Goal: Find specific page/section: Find specific page/section

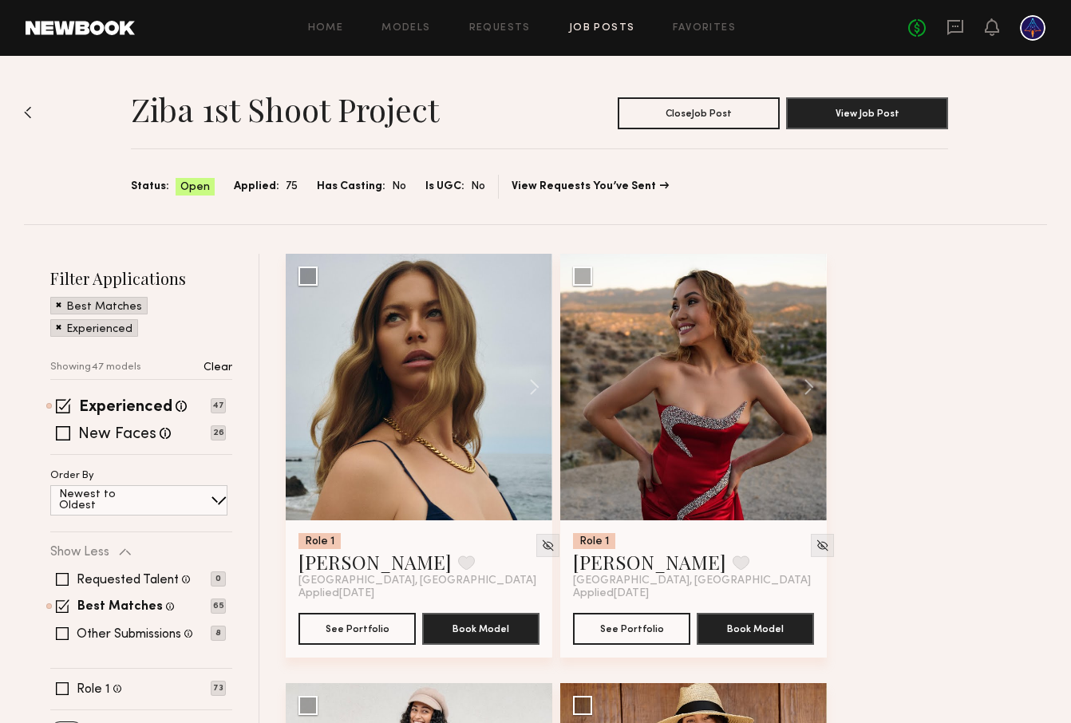
scroll to position [1, 0]
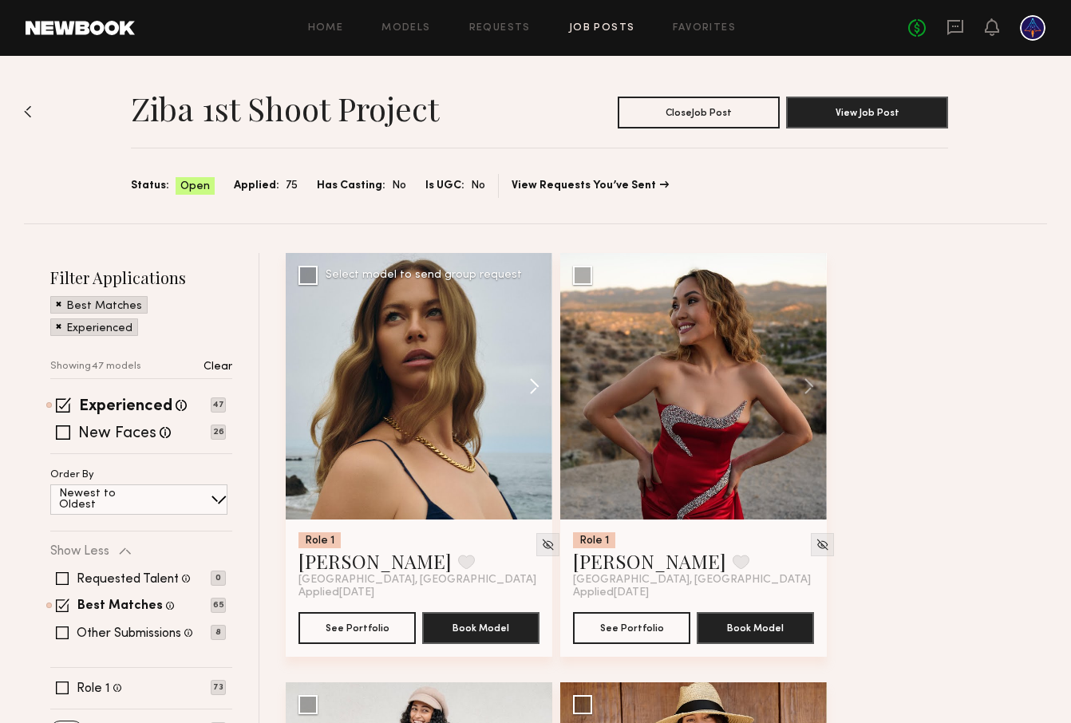
click at [524, 385] on button at bounding box center [526, 386] width 51 height 266
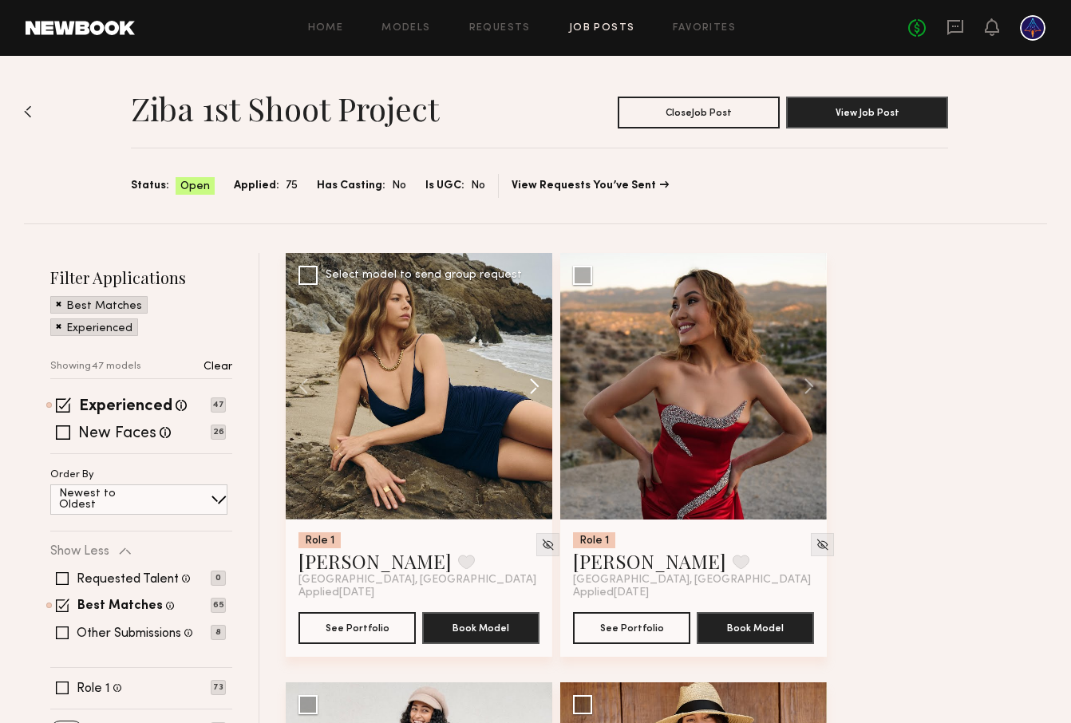
click at [524, 385] on button at bounding box center [526, 386] width 51 height 266
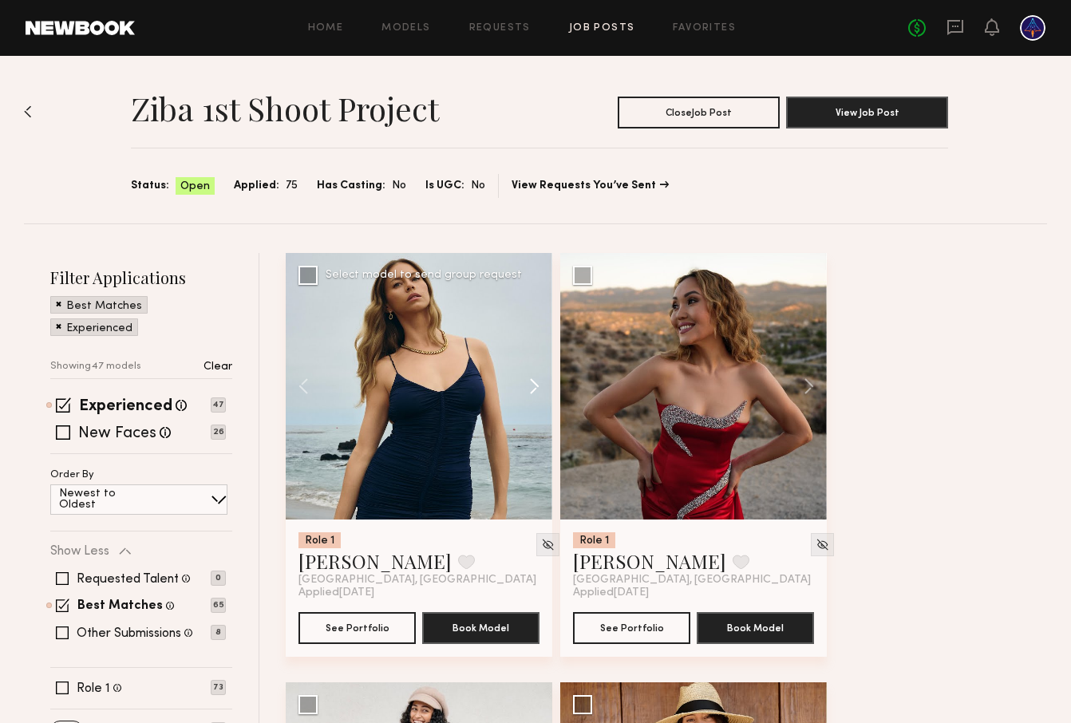
click at [524, 385] on button at bounding box center [526, 386] width 51 height 266
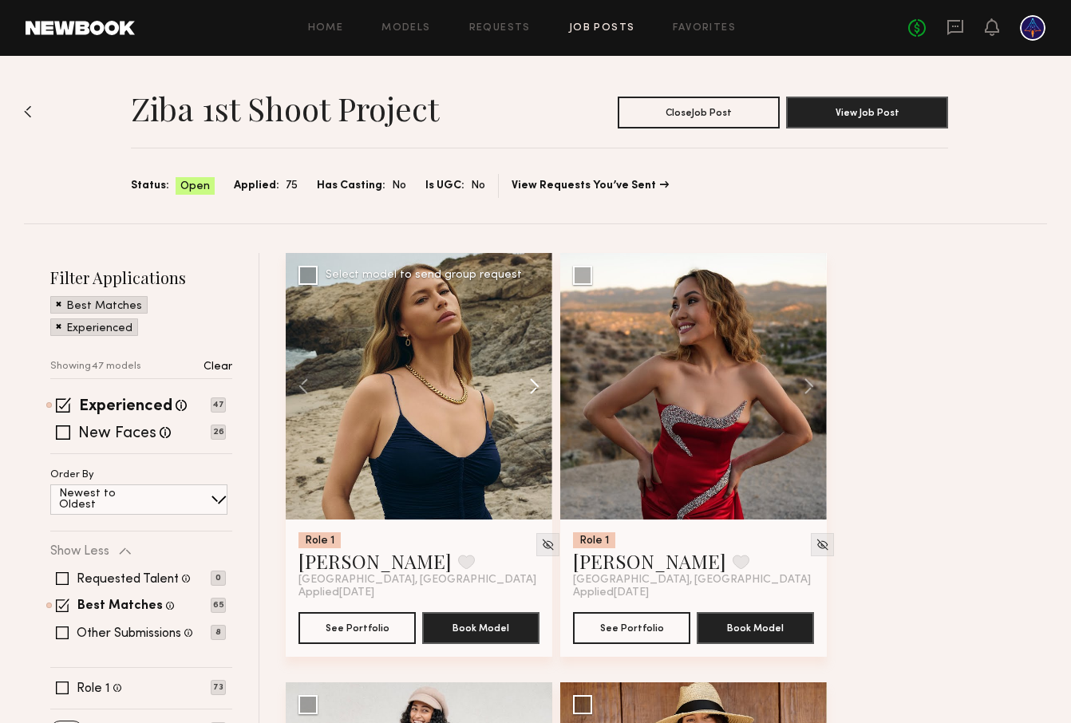
click at [524, 385] on button at bounding box center [526, 386] width 51 height 266
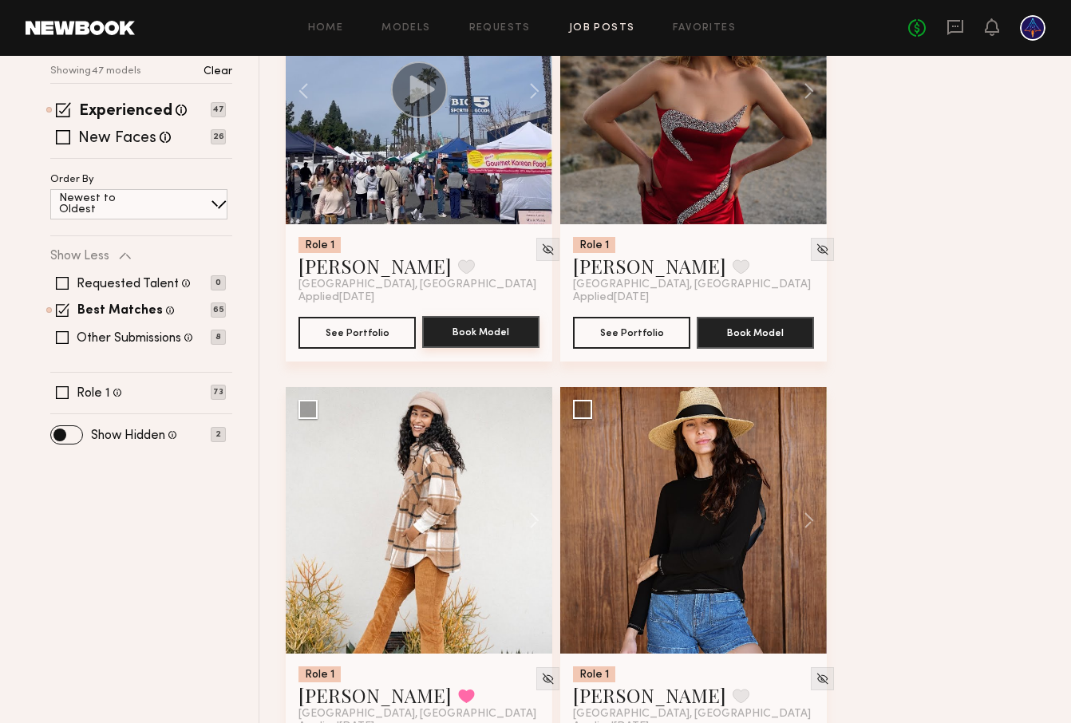
scroll to position [304, 0]
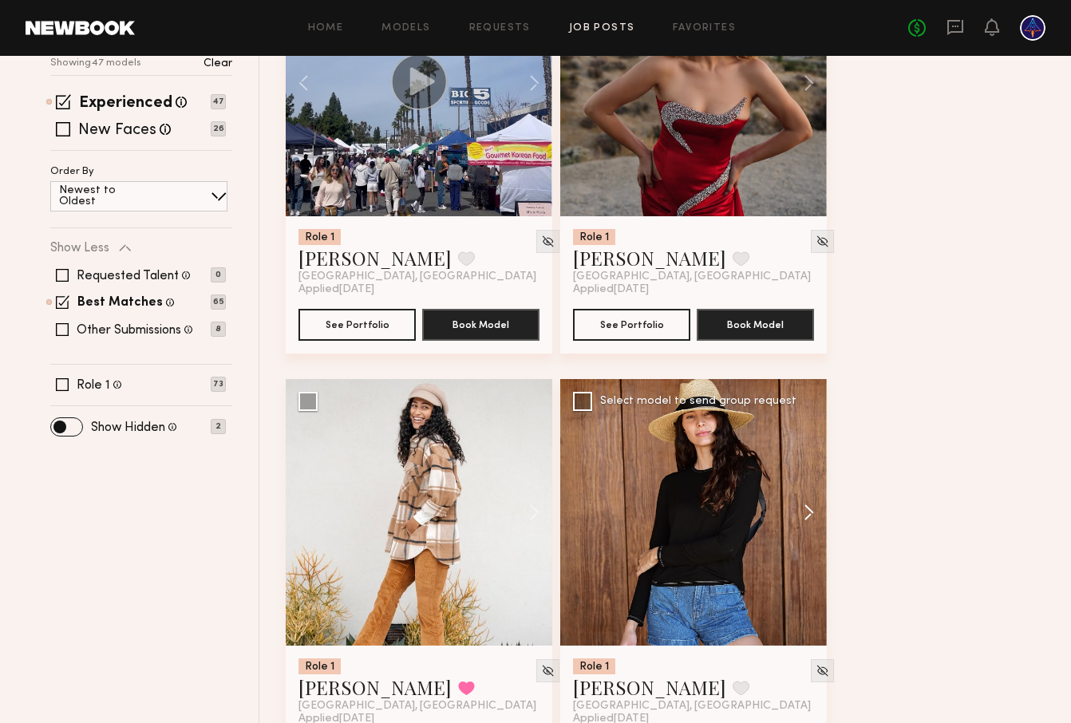
click at [804, 511] on button at bounding box center [800, 512] width 51 height 266
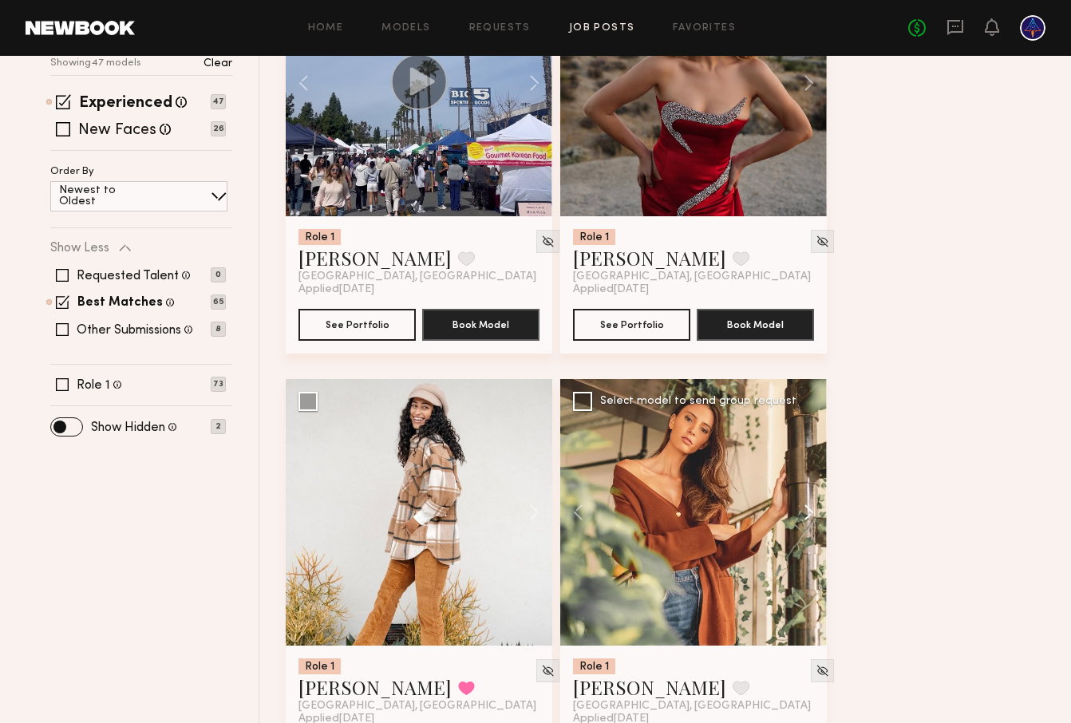
click at [804, 511] on button at bounding box center [800, 512] width 51 height 266
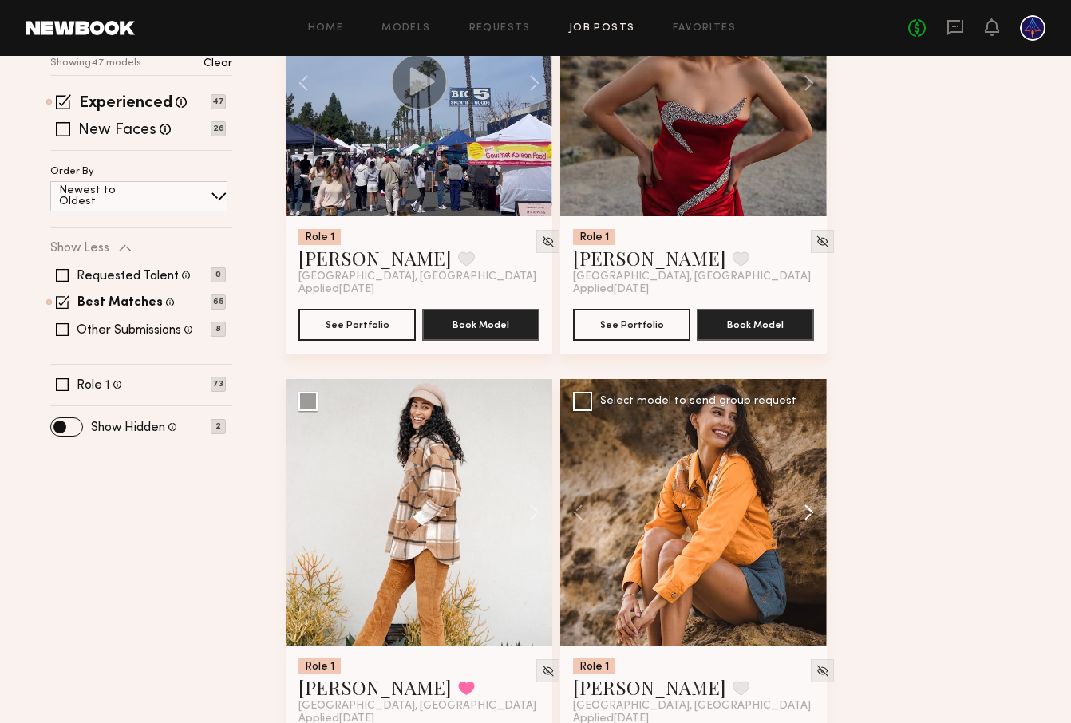
click at [804, 511] on button at bounding box center [800, 512] width 51 height 266
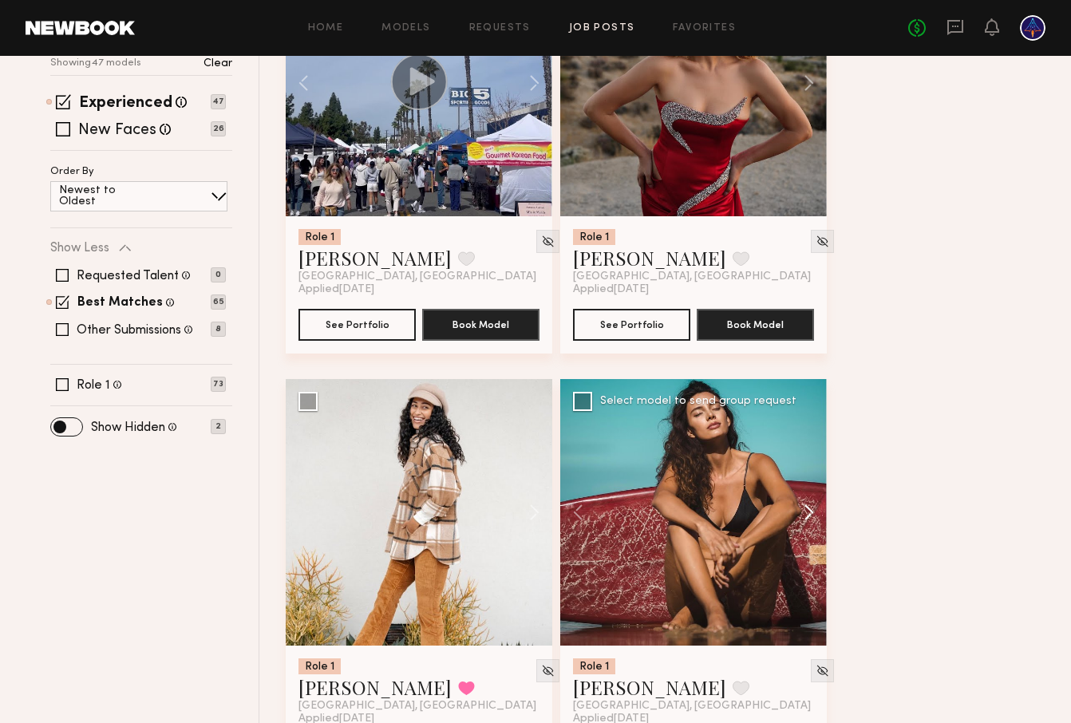
click at [804, 511] on button at bounding box center [800, 512] width 51 height 266
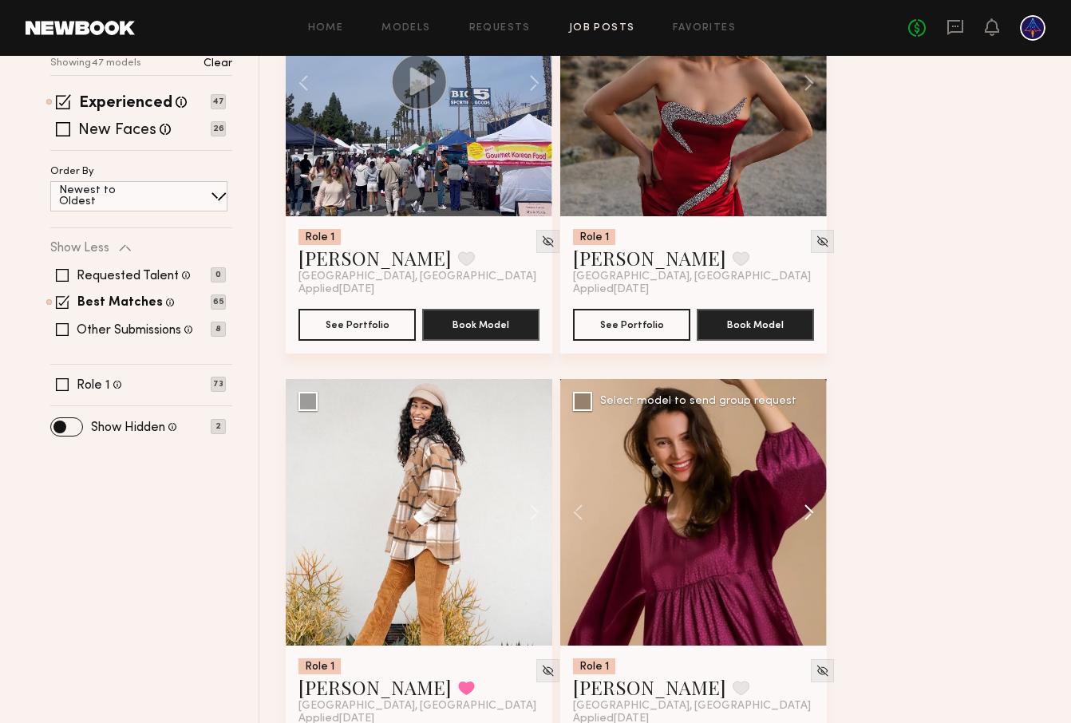
click at [804, 511] on button at bounding box center [800, 512] width 51 height 266
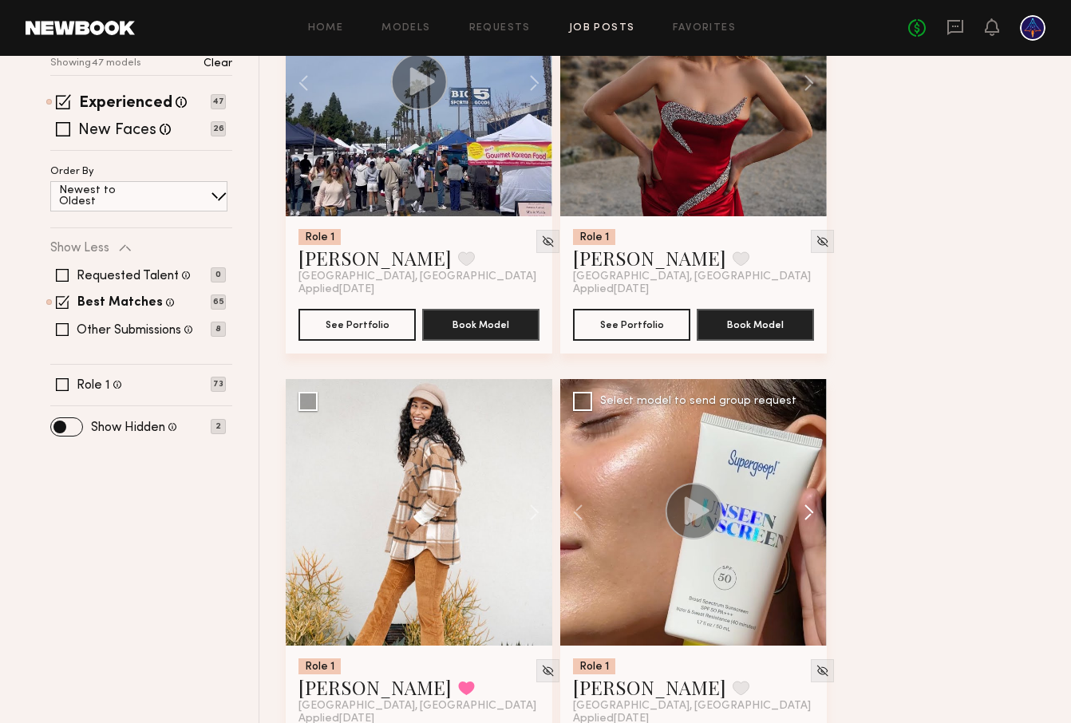
click at [804, 511] on button at bounding box center [800, 512] width 51 height 266
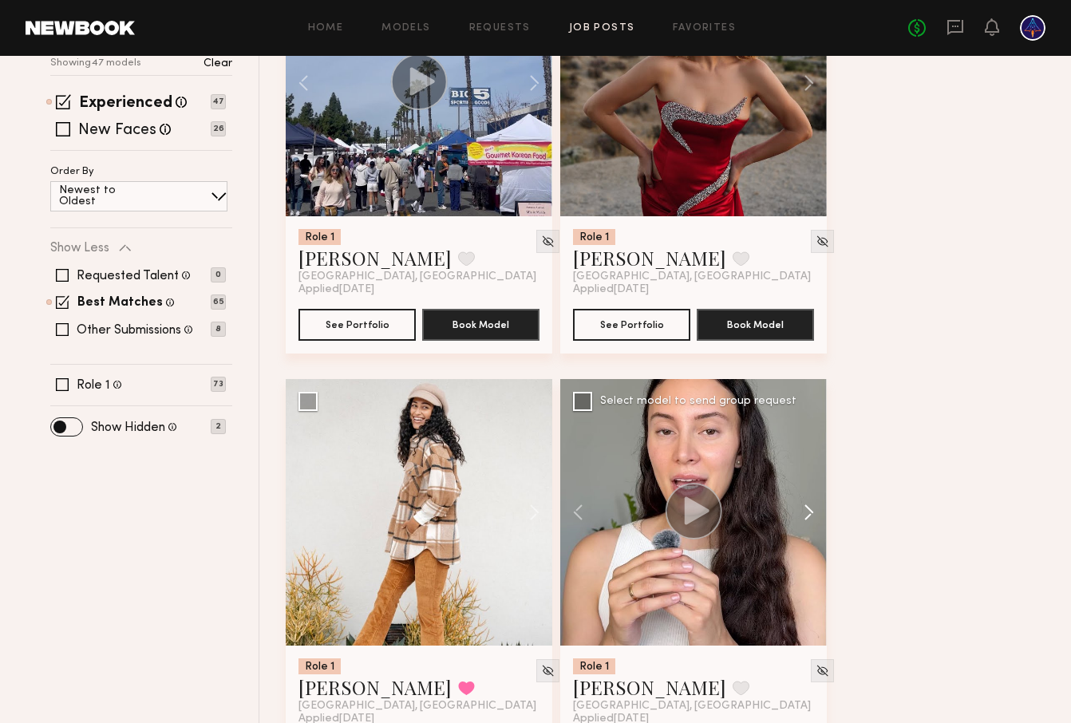
click at [804, 511] on button at bounding box center [800, 512] width 51 height 266
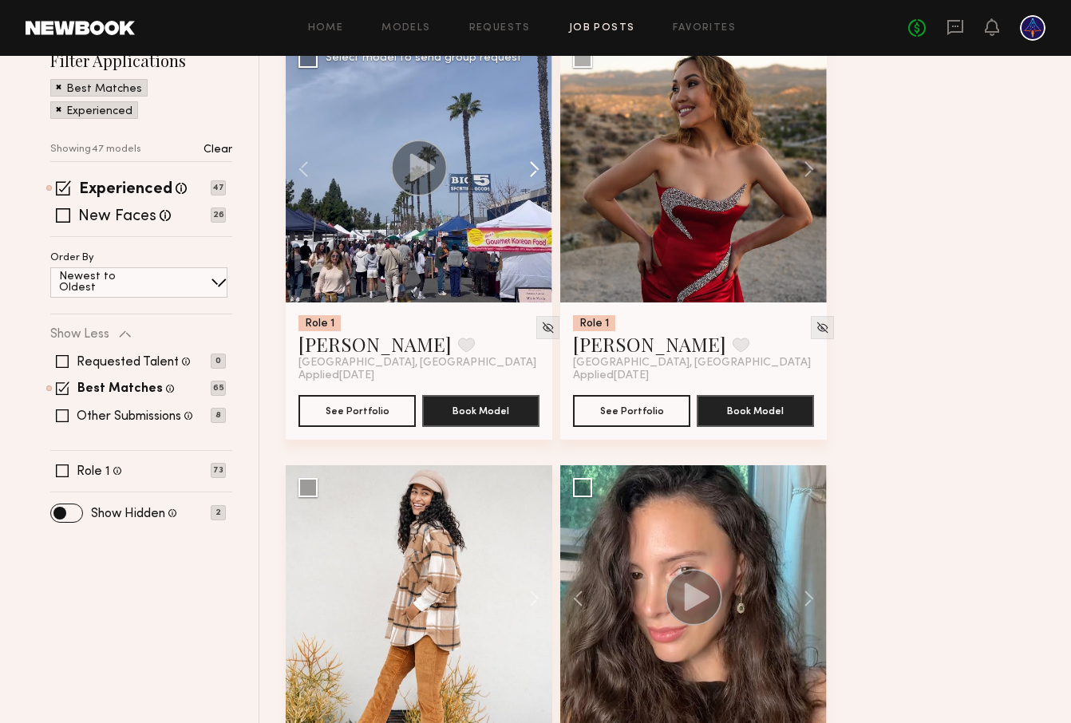
scroll to position [0, 0]
